Goal: Ask a question: Seek information or help from site administrators or community

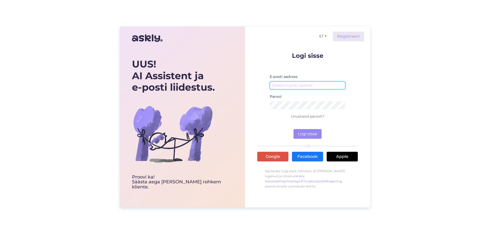
click at [299, 86] on input "email" at bounding box center [308, 86] width 76 height 8
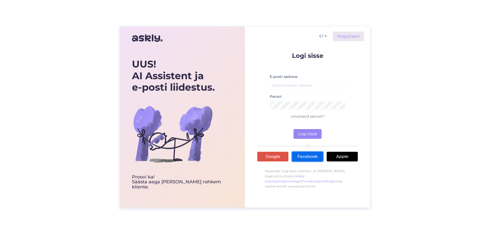
click at [304, 157] on link "Facebook" at bounding box center [307, 157] width 31 height 10
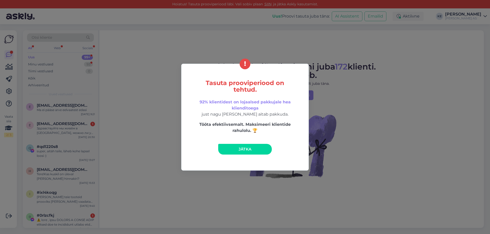
click at [245, 149] on span "Jätka" at bounding box center [245, 149] width 13 height 5
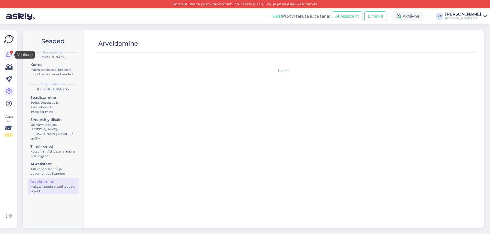
click at [5, 53] on link at bounding box center [8, 54] width 9 height 9
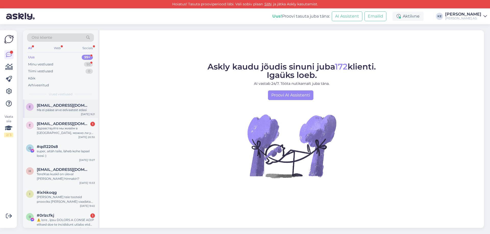
click at [48, 109] on div "Ma ei pääse arve eelvaatest edasi" at bounding box center [66, 110] width 58 height 5
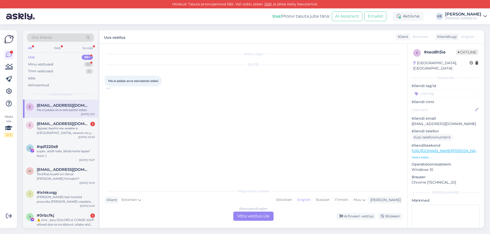
click at [443, 121] on p "eve_pettai@hotmail.com" at bounding box center [445, 123] width 68 height 5
copy p "eve_pettai@hotmail.com"
